Goal: Navigation & Orientation: Understand site structure

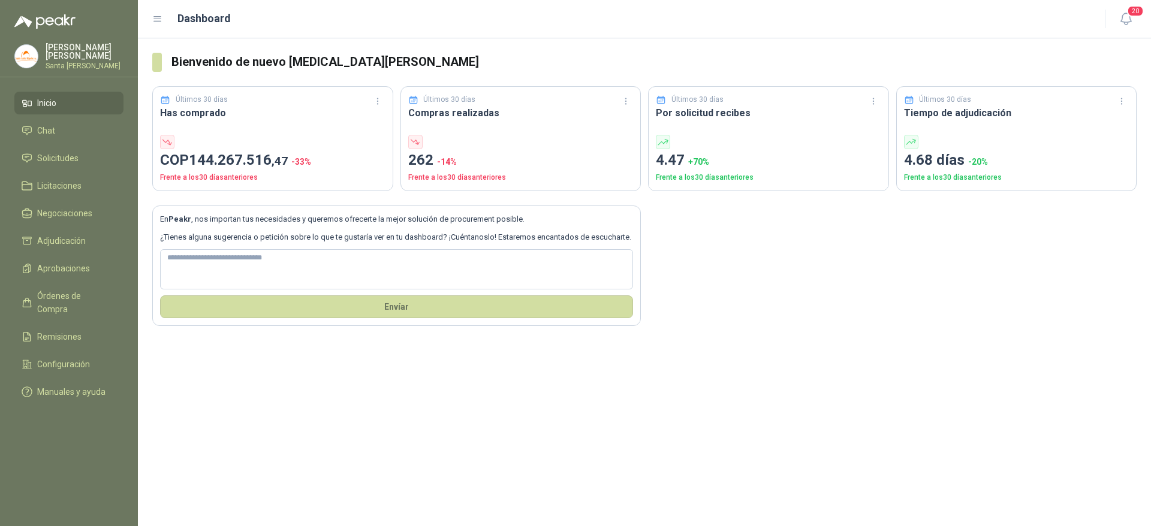
click at [60, 54] on p "[MEDICAL_DATA][PERSON_NAME]" at bounding box center [85, 51] width 78 height 17
click at [499, 442] on div "Bienvenido de nuevo [MEDICAL_DATA][PERSON_NAME] Últimos 30 días Has comprado CO…" at bounding box center [644, 282] width 1013 height 488
click at [926, 278] on div "En Peakr , nos importan tus necesidades y queremos ofrecerte la mejor solución …" at bounding box center [644, 258] width 984 height 135
click at [59, 55] on div "[MEDICAL_DATA][PERSON_NAME] Santa [PERSON_NAME]" at bounding box center [85, 56] width 78 height 26
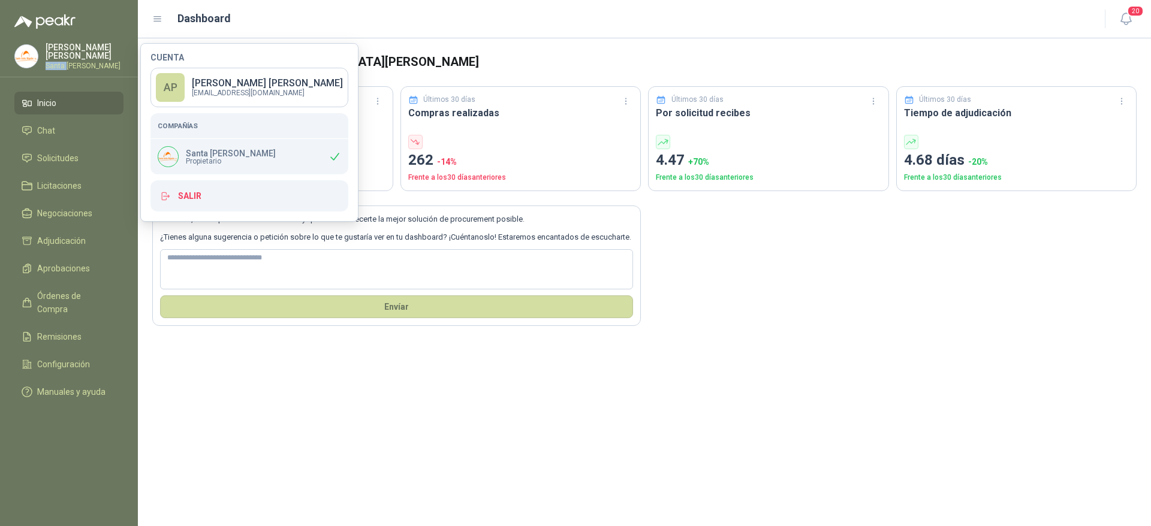
click at [59, 55] on div "[MEDICAL_DATA][PERSON_NAME] Santa [PERSON_NAME]" at bounding box center [85, 56] width 78 height 26
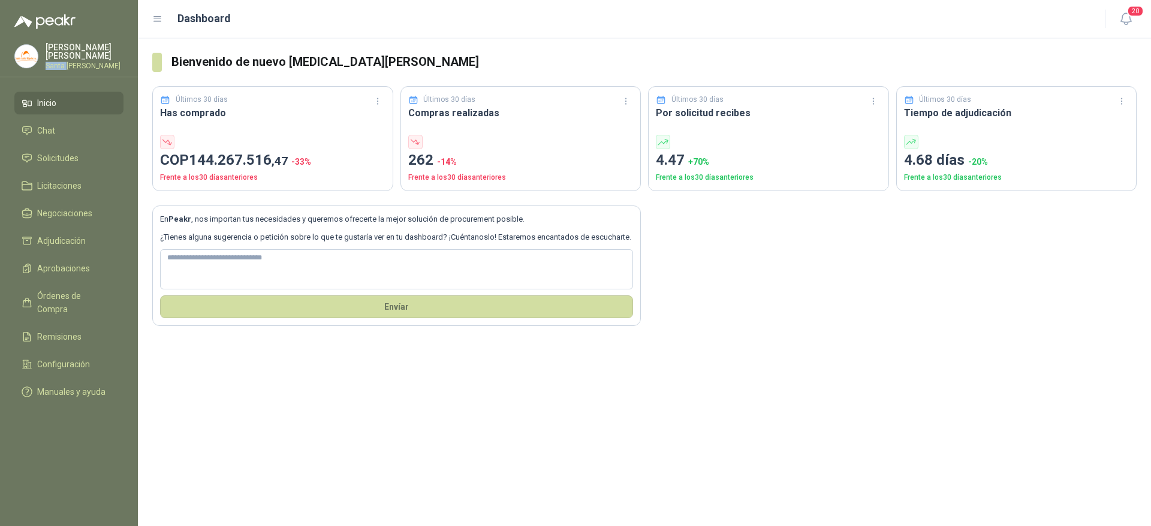
click at [59, 55] on div "[MEDICAL_DATA][PERSON_NAME] Santa [PERSON_NAME]" at bounding box center [85, 56] width 78 height 26
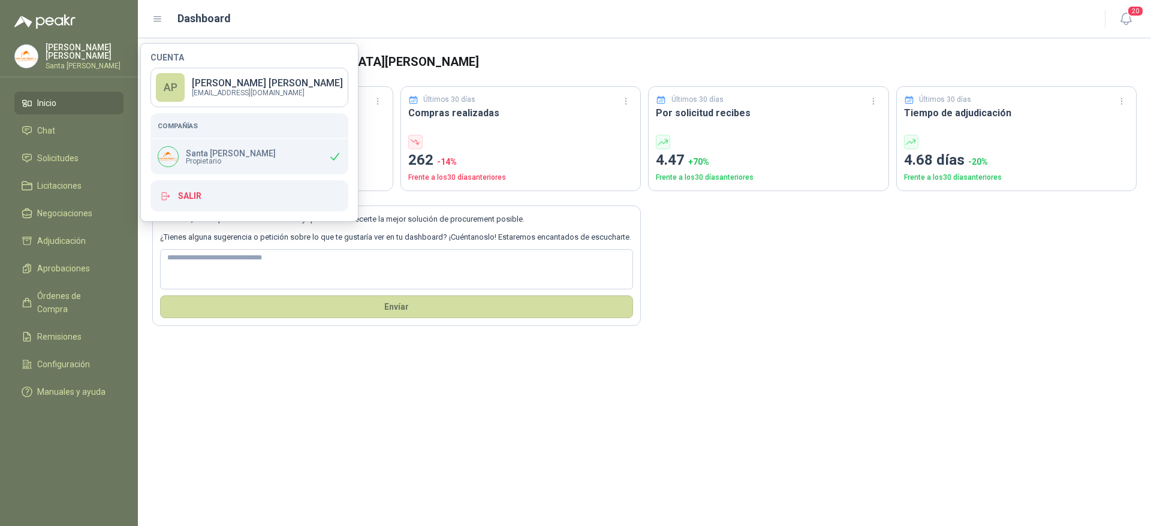
click at [28, 55] on img at bounding box center [26, 56] width 23 height 23
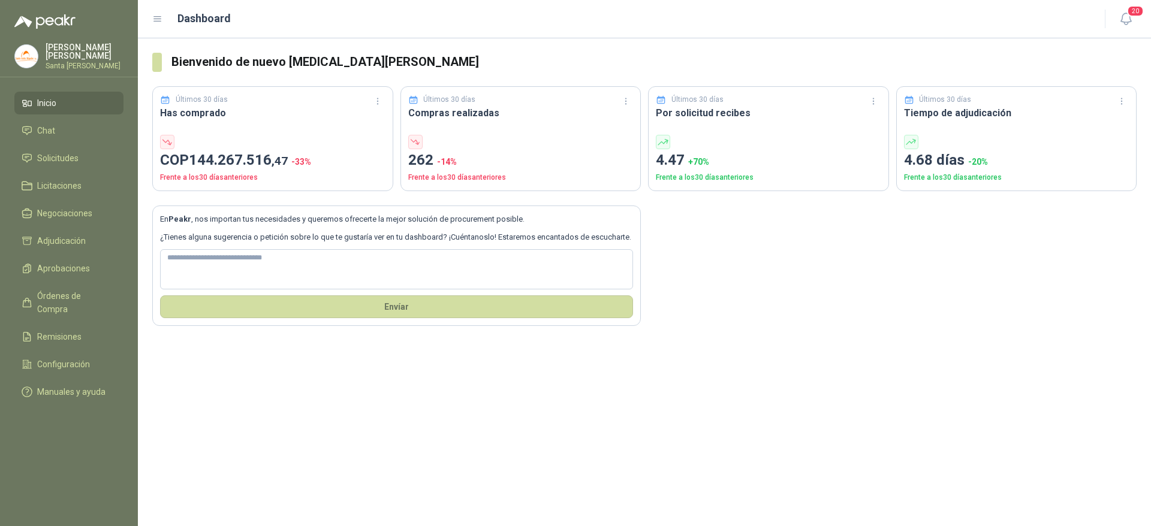
click at [47, 15] on img at bounding box center [44, 21] width 61 height 14
click at [247, 461] on div "Bienvenido de nuevo [MEDICAL_DATA][PERSON_NAME] Últimos 30 días Has comprado CO…" at bounding box center [644, 282] width 1013 height 488
click at [64, 51] on p "[MEDICAL_DATA][PERSON_NAME]" at bounding box center [85, 51] width 78 height 17
click at [155, 19] on icon at bounding box center [157, 19] width 11 height 11
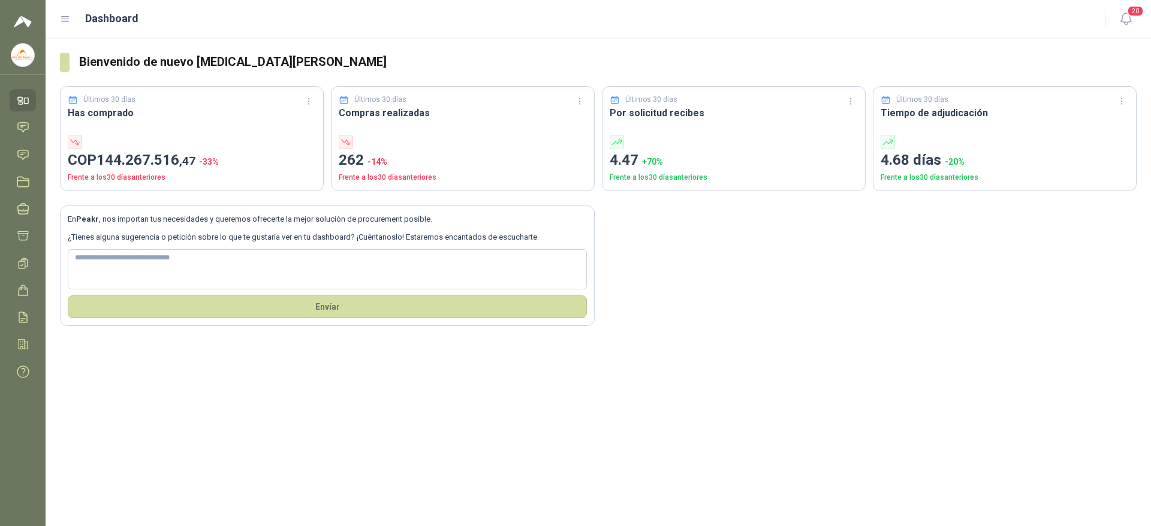
click at [67, 18] on icon at bounding box center [65, 19] width 11 height 11
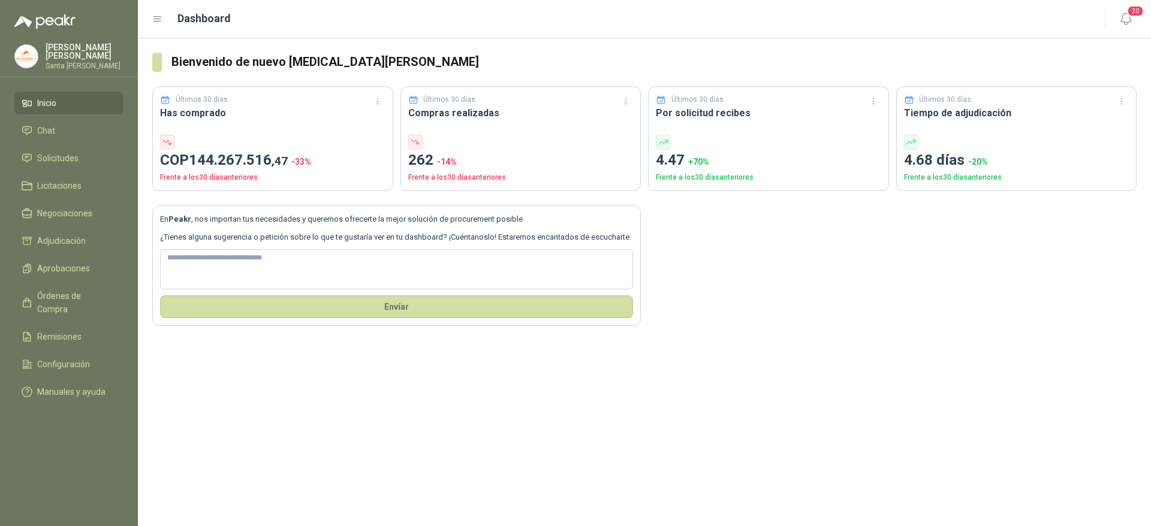
click at [77, 62] on p "Santa [PERSON_NAME]" at bounding box center [85, 65] width 78 height 7
